Goal: Complete application form: Complete application form

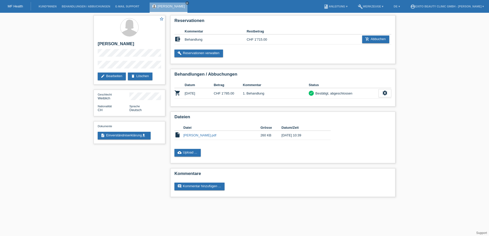
click at [48, 3] on li "Kund*innen" at bounding box center [47, 6] width 23 height 13
click at [48, 5] on link "Kund*innen" at bounding box center [47, 6] width 23 height 3
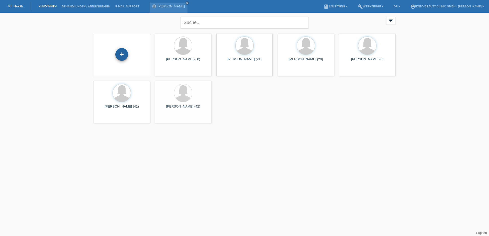
click at [122, 57] on div "+" at bounding box center [121, 54] width 13 height 13
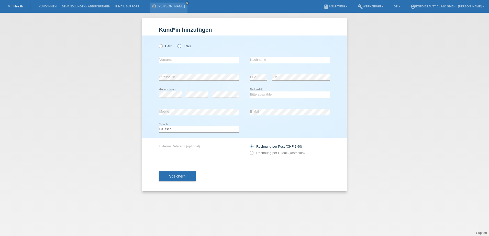
click at [177, 43] on icon at bounding box center [177, 43] width 0 height 0
click at [178, 46] on input "Frau" at bounding box center [179, 45] width 3 height 3
radio input "true"
click at [176, 59] on input "text" at bounding box center [199, 60] width 81 height 6
type input "Semra"
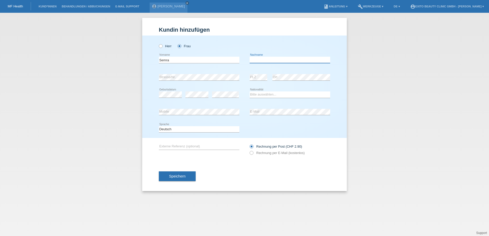
click at [257, 61] on input "text" at bounding box center [290, 60] width 81 height 6
type input "Özbek"
click at [261, 93] on select "Bitte auswählen... Schweiz Deutschland Liechtenstein Österreich ------------ Af…" at bounding box center [290, 95] width 81 height 6
select select "TR"
click at [250, 92] on select "Bitte auswählen... Schweiz Deutschland Liechtenstein Österreich ------------ Af…" at bounding box center [290, 95] width 81 height 6
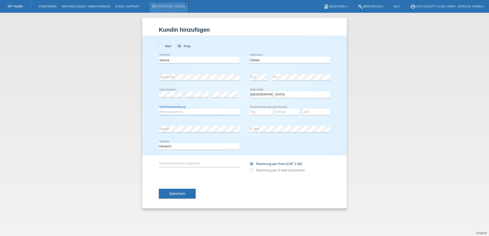
click at [181, 111] on select "Bitte auswählen... C B B - Flüchtlingsstatus Andere" at bounding box center [199, 112] width 81 height 6
select select "B"
click at [159, 109] on select "Bitte auswählen... C B B - Flüchtlingsstatus Andere" at bounding box center [199, 112] width 81 height 6
click at [262, 112] on select "Tag 01 02 03 04 05 06 07 08 09 10 11" at bounding box center [261, 112] width 23 height 6
select select "23"
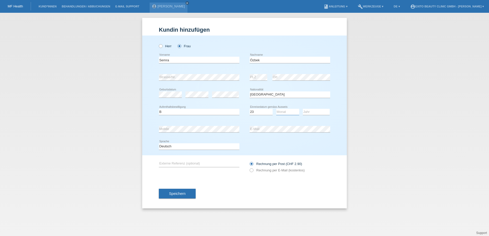
click at [286, 111] on select "Monat 01 02 03 04 05 06 07 08 09 10 11" at bounding box center [287, 112] width 23 height 6
select select "05"
click at [276, 109] on select "Monat 01 02 03 04 05 06 07 08 09 10 11" at bounding box center [287, 112] width 23 height 6
click at [312, 113] on select "Jahr 2025 2024 2023 2022 2021 2020 2019 2018 2017 2016 2015 2014 2013 2012 2011…" at bounding box center [316, 112] width 27 height 6
select select "2022"
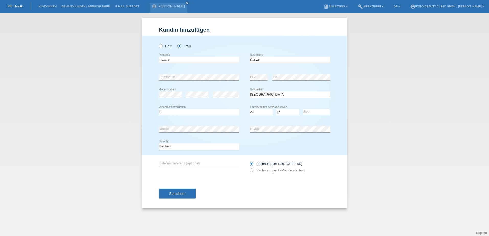
click at [303, 109] on select "Jahr 2025 2024 2023 2022 2021 2020 2019 2018 2017 2016 2015 2014 2013 2012 2011…" at bounding box center [316, 112] width 27 height 6
click at [249, 168] on icon at bounding box center [249, 168] width 0 height 0
click at [253, 171] on input "Rechnung per E-Mail (kostenlos)" at bounding box center [251, 172] width 3 height 6
radio input "true"
click at [183, 195] on span "Speichern" at bounding box center [177, 194] width 16 height 4
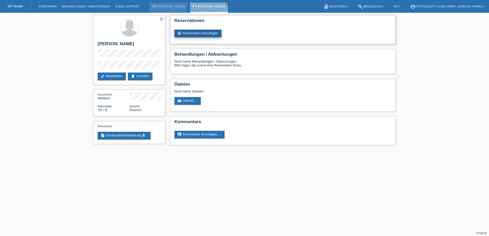
click at [196, 34] on link "post_add Reservation hinzufügen" at bounding box center [197, 34] width 47 height 8
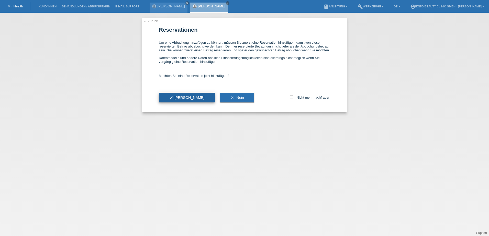
click at [175, 100] on span "check Ja" at bounding box center [187, 98] width 36 height 4
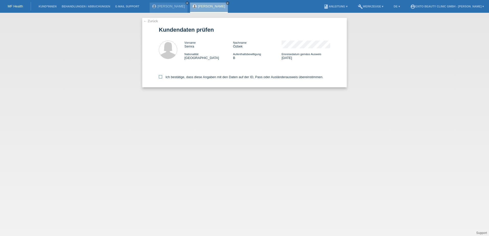
click at [160, 75] on icon at bounding box center [160, 76] width 3 height 3
click at [160, 75] on input "Ich bestätige, dass diese Angaben mit den Daten auf der ID, Pass oder Ausländer…" at bounding box center [160, 76] width 3 height 3
checkbox input "true"
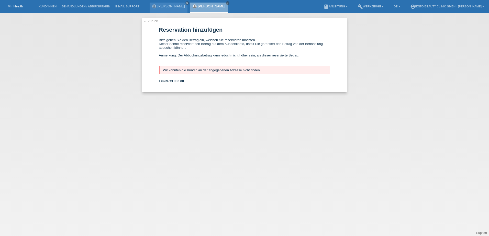
click at [150, 21] on link "← Zurück" at bounding box center [151, 21] width 14 height 4
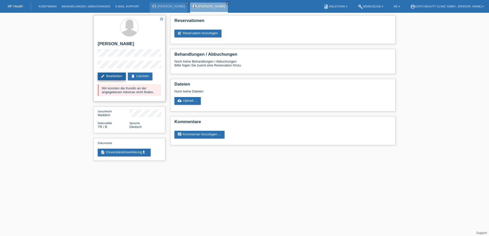
click at [109, 76] on link "edit Bearbeiten" at bounding box center [112, 77] width 28 height 8
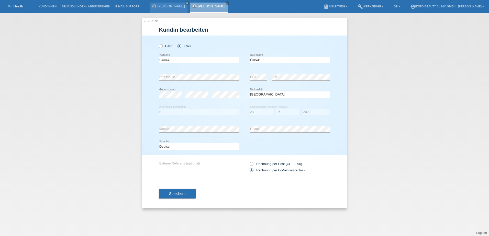
select select "TR"
select select "B"
select select "23"
select select "05"
select select "2022"
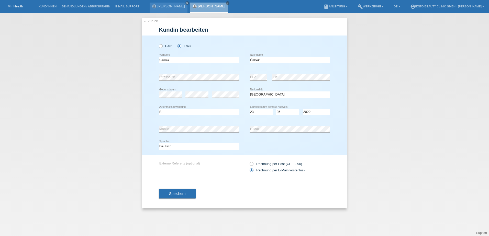
click at [152, 21] on link "← Zurück" at bounding box center [151, 21] width 14 height 4
